Goal: Information Seeking & Learning: Understand process/instructions

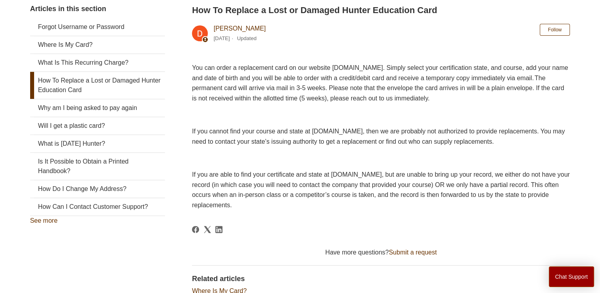
scroll to position [136, 0]
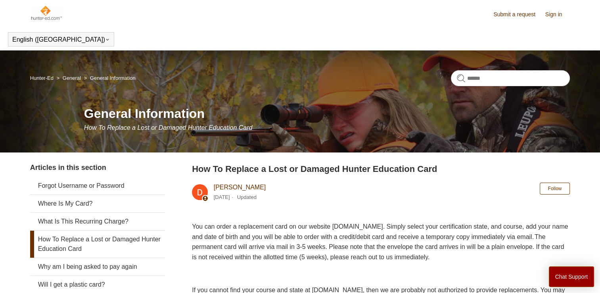
click at [511, 14] on link "Submit a request" at bounding box center [518, 14] width 50 height 8
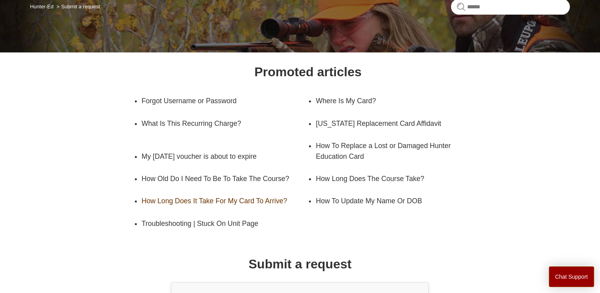
scroll to position [79, 0]
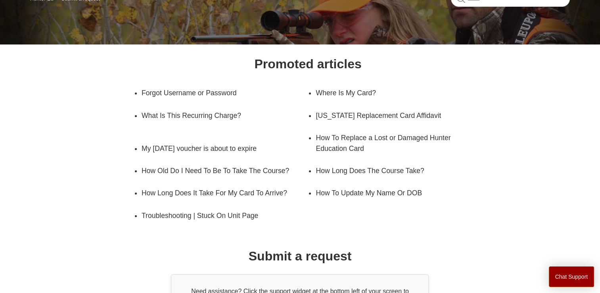
click at [316, 140] on li "How To Replace a Lost or Damaged Hunter Education Card" at bounding box center [399, 143] width 167 height 33
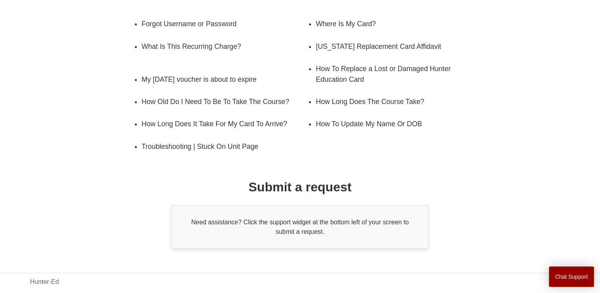
click at [289, 190] on div "Promoted articles Forgot Username or Password Where Is My Card? What Is This Re…" at bounding box center [300, 116] width 486 height 263
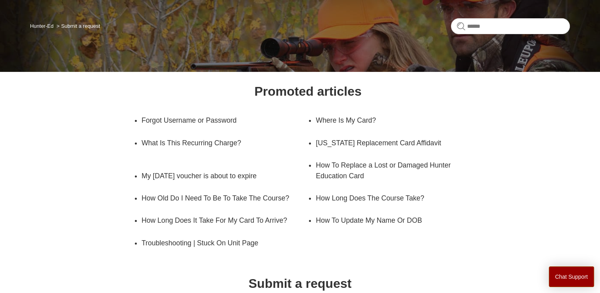
scroll to position [52, 0]
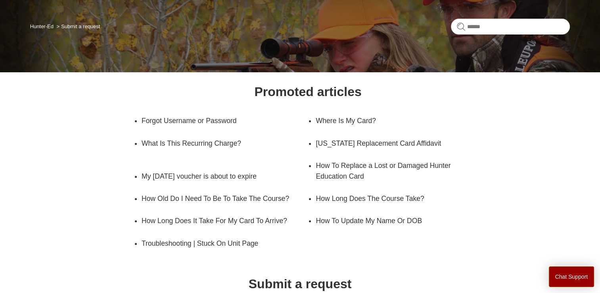
click at [316, 165] on li "How To Replace a Lost or Damaged Hunter Education Card" at bounding box center [399, 170] width 167 height 33
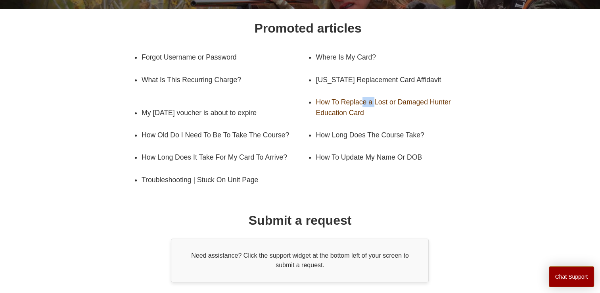
scroll to position [119, 0]
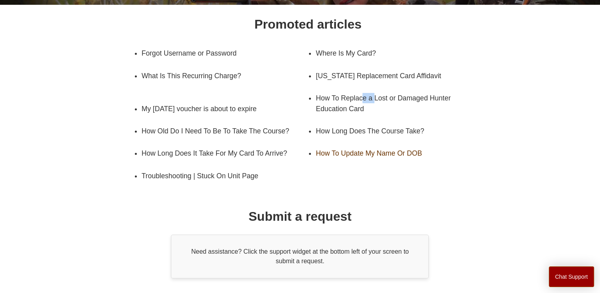
click at [343, 164] on link "How To Update My Name Or DOB" at bounding box center [393, 153] width 155 height 22
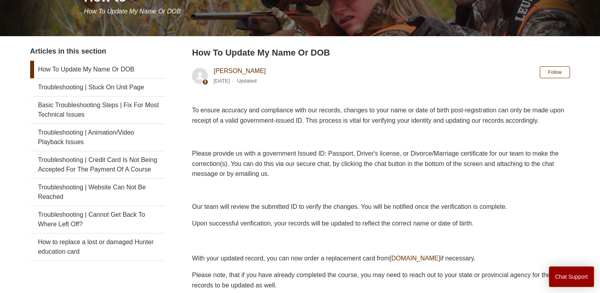
scroll to position [119, 0]
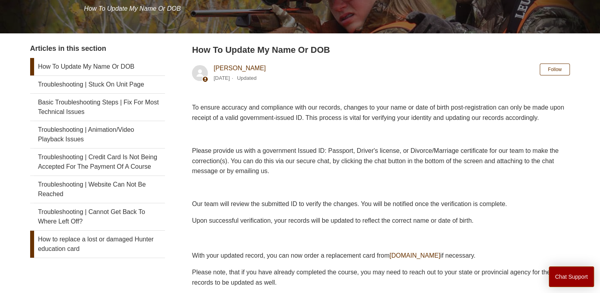
click at [59, 253] on link "How to replace a lost or damaged Hunter education card" at bounding box center [97, 243] width 135 height 27
click at [60, 253] on link "How to replace a lost or damaged Hunter education card" at bounding box center [97, 243] width 135 height 27
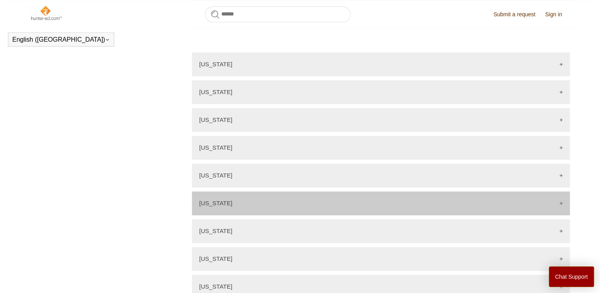
scroll to position [930, 0]
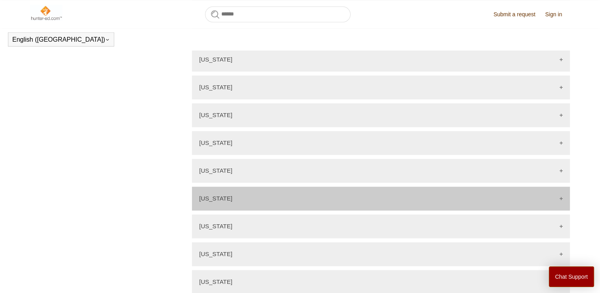
click at [493, 199] on div "[US_STATE]" at bounding box center [381, 198] width 378 height 24
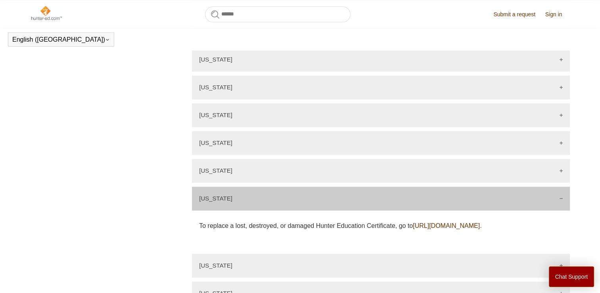
click at [480, 227] on link "[URL][DOMAIN_NAME]" at bounding box center [446, 225] width 67 height 7
